Goal: Use online tool/utility: Utilize a website feature to perform a specific function

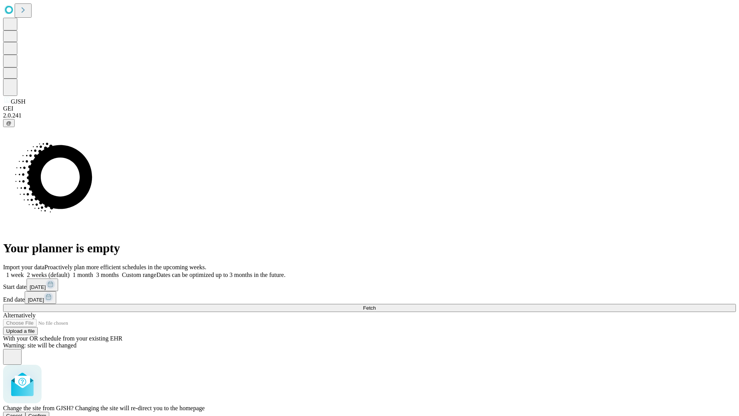
click at [47, 413] on span "Confirm" at bounding box center [37, 416] width 18 height 6
click at [24, 271] on label "1 week" at bounding box center [13, 274] width 21 height 7
click at [376, 305] on span "Fetch" at bounding box center [369, 308] width 13 height 6
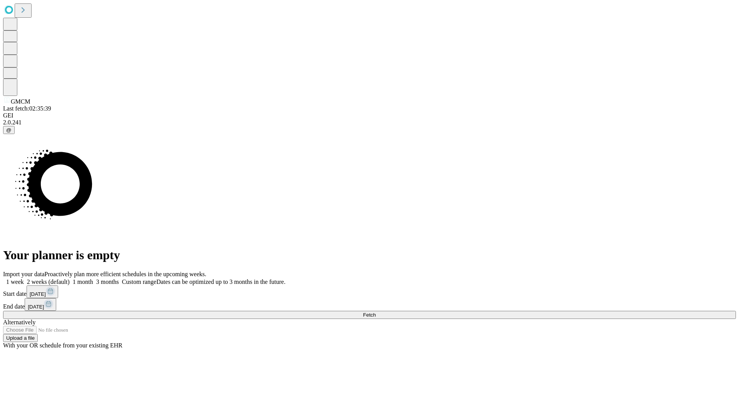
click at [24, 278] on label "1 week" at bounding box center [13, 281] width 21 height 7
click at [376, 312] on span "Fetch" at bounding box center [369, 315] width 13 height 6
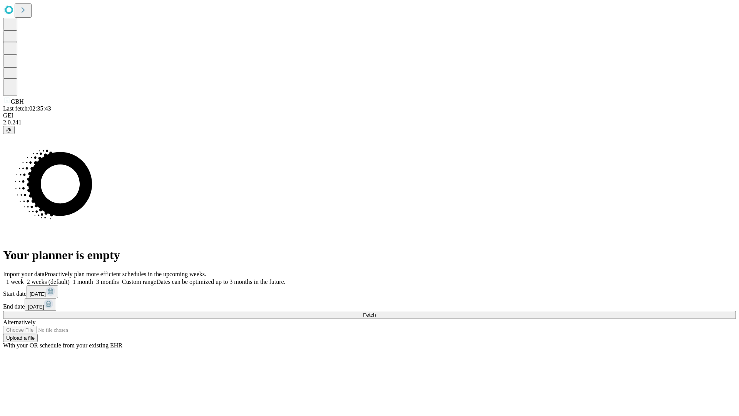
click at [24, 278] on label "1 week" at bounding box center [13, 281] width 21 height 7
click at [376, 312] on span "Fetch" at bounding box center [369, 315] width 13 height 6
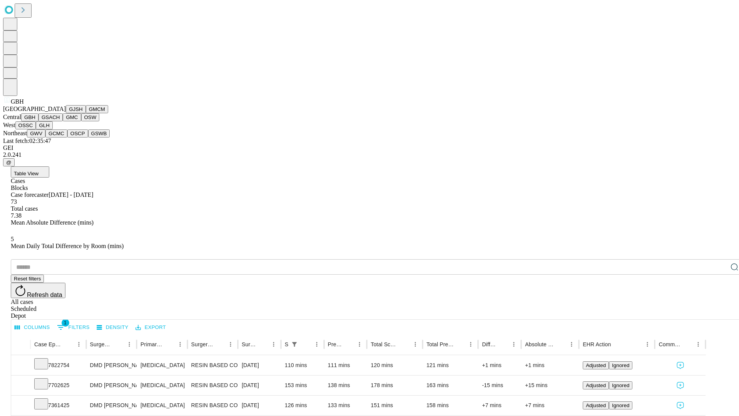
click at [60, 121] on button "GSACH" at bounding box center [50, 117] width 24 height 8
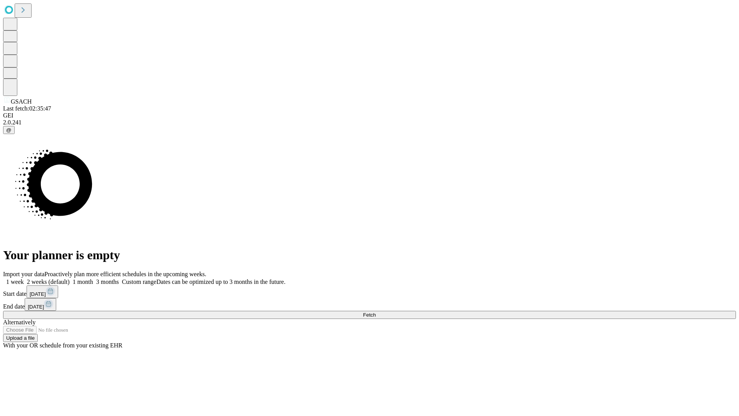
click at [24, 278] on label "1 week" at bounding box center [13, 281] width 21 height 7
click at [376, 312] on span "Fetch" at bounding box center [369, 315] width 13 height 6
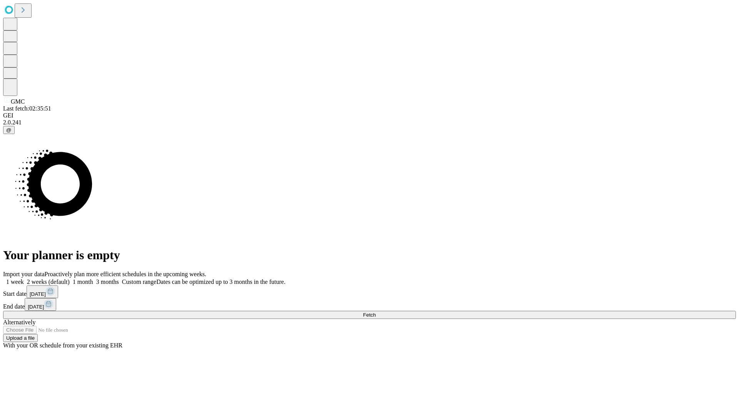
click at [24, 278] on label "1 week" at bounding box center [13, 281] width 21 height 7
click at [376, 312] on span "Fetch" at bounding box center [369, 315] width 13 height 6
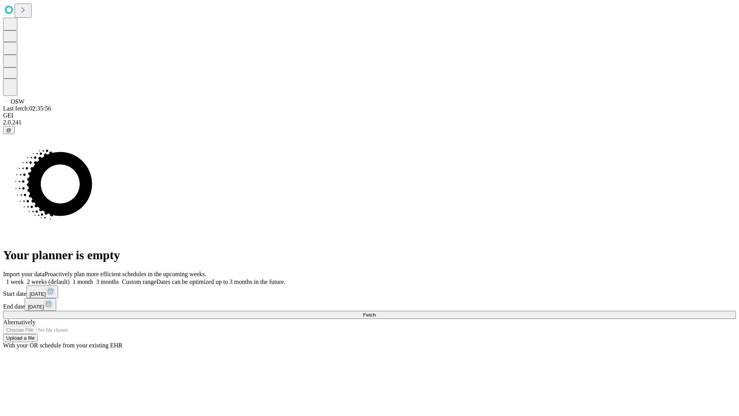
click at [24, 278] on label "1 week" at bounding box center [13, 281] width 21 height 7
click at [376, 312] on span "Fetch" at bounding box center [369, 315] width 13 height 6
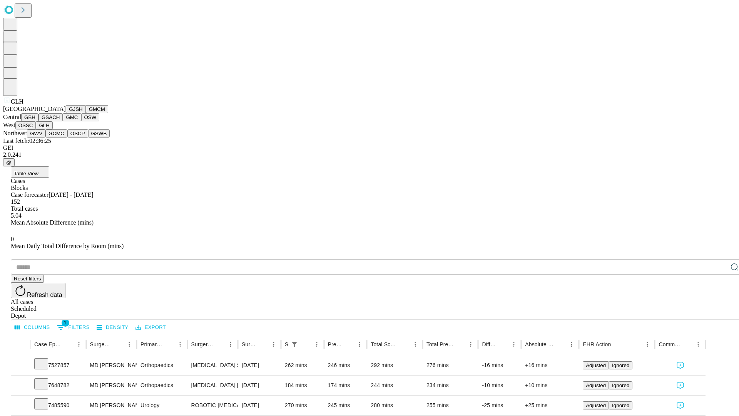
click at [45, 137] on button "GWV" at bounding box center [36, 133] width 18 height 8
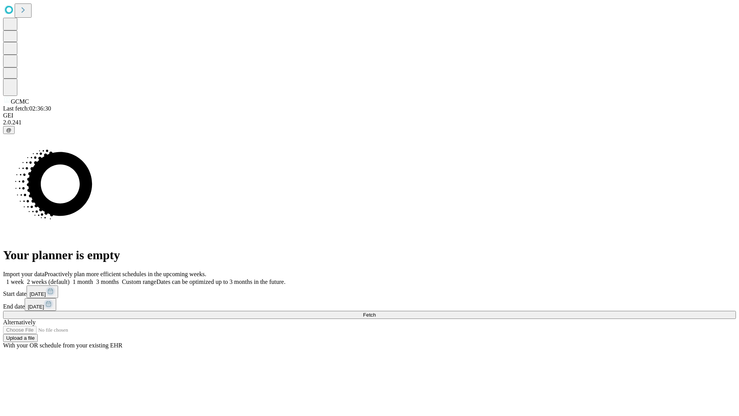
click at [24, 278] on label "1 week" at bounding box center [13, 281] width 21 height 7
click at [376, 312] on span "Fetch" at bounding box center [369, 315] width 13 height 6
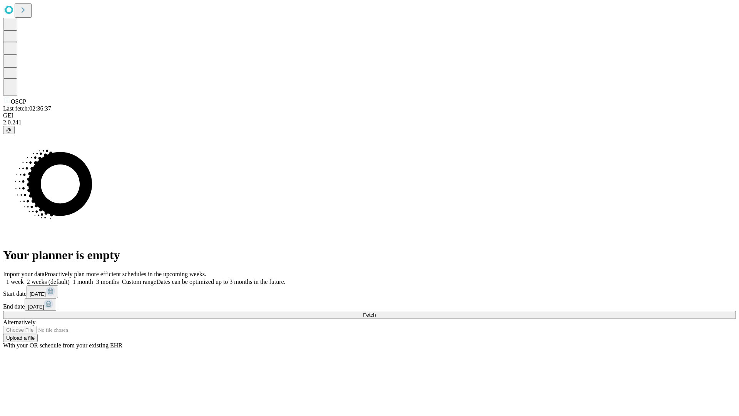
click at [24, 278] on label "1 week" at bounding box center [13, 281] width 21 height 7
click at [376, 312] on span "Fetch" at bounding box center [369, 315] width 13 height 6
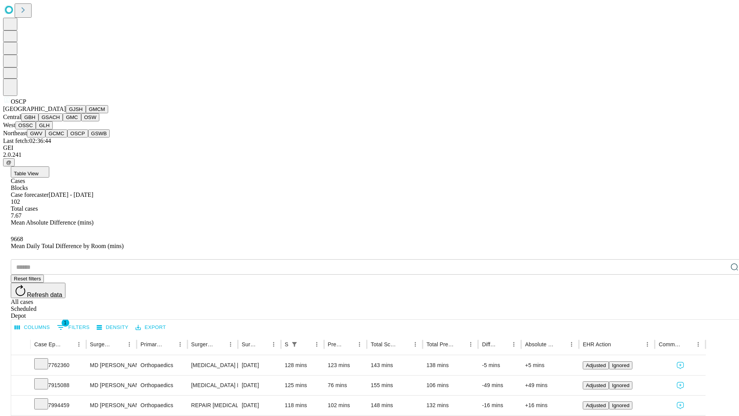
click at [88, 137] on button "GSWB" at bounding box center [99, 133] width 22 height 8
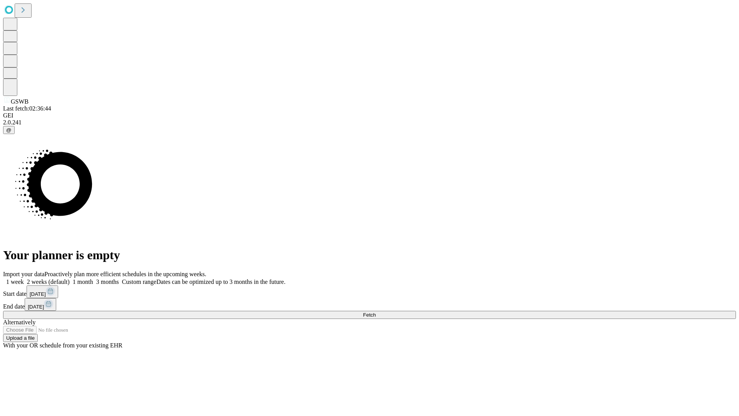
click at [376, 312] on span "Fetch" at bounding box center [369, 315] width 13 height 6
